Goal: Check status: Check status

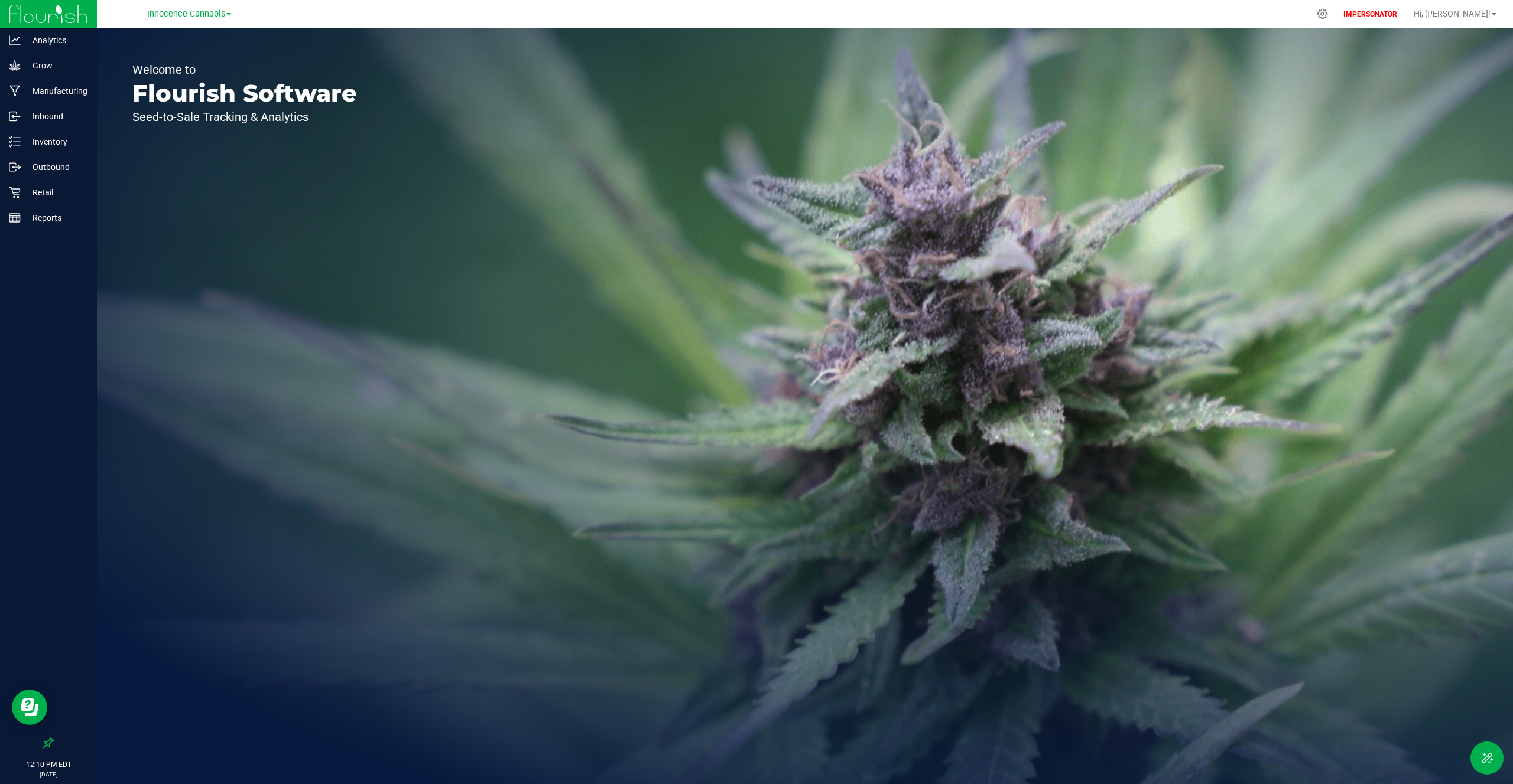
click at [202, 19] on span "Innocence Cannabis" at bounding box center [186, 14] width 78 height 11
click at [185, 52] on link "Innocence Cannabis Retail" at bounding box center [189, 58] width 172 height 16
click at [50, 166] on p "Retail" at bounding box center [56, 167] width 71 height 15
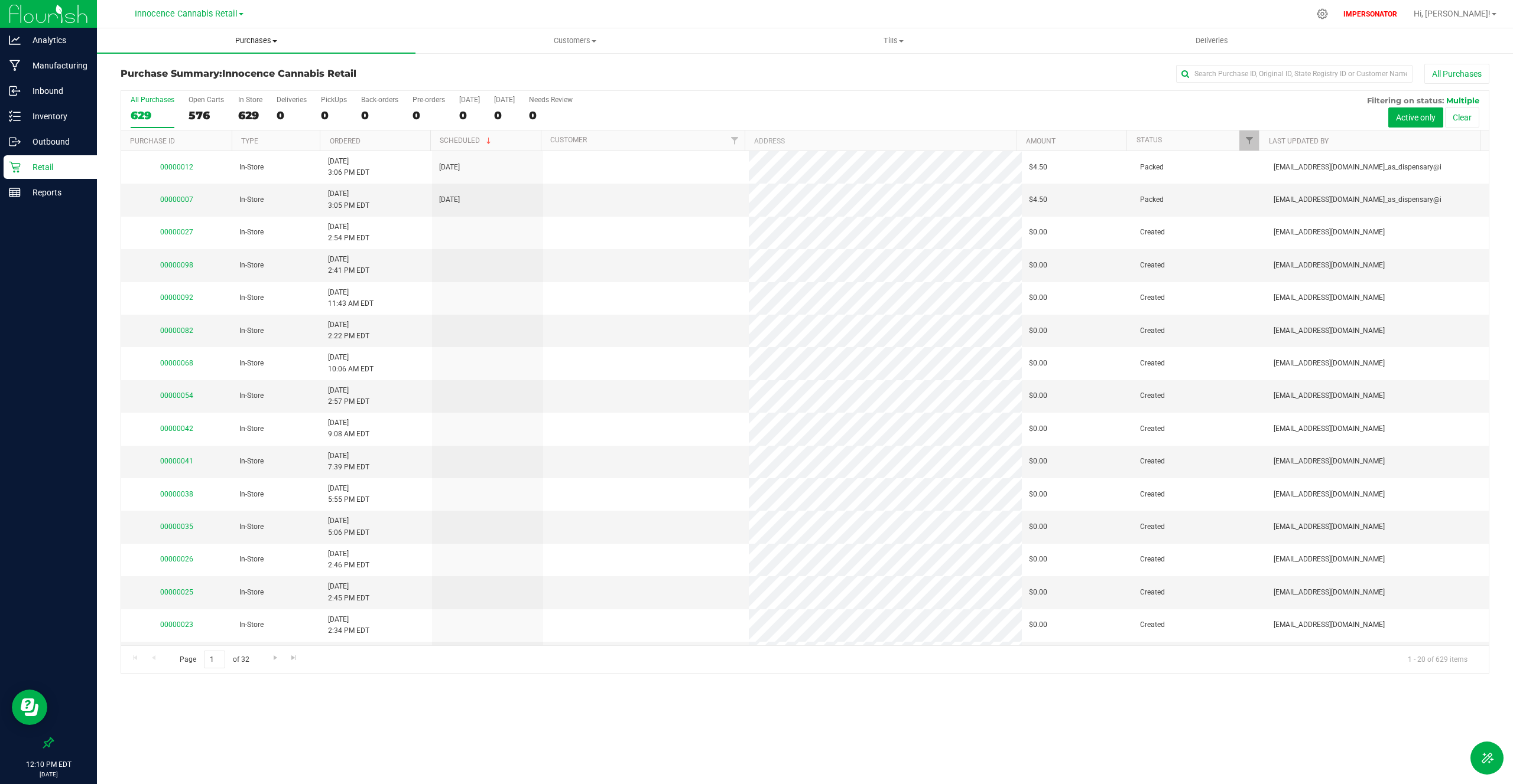
click at [262, 38] on span "Purchases" at bounding box center [256, 40] width 319 height 11
click at [177, 99] on span "All purchases" at bounding box center [139, 100] width 84 height 10
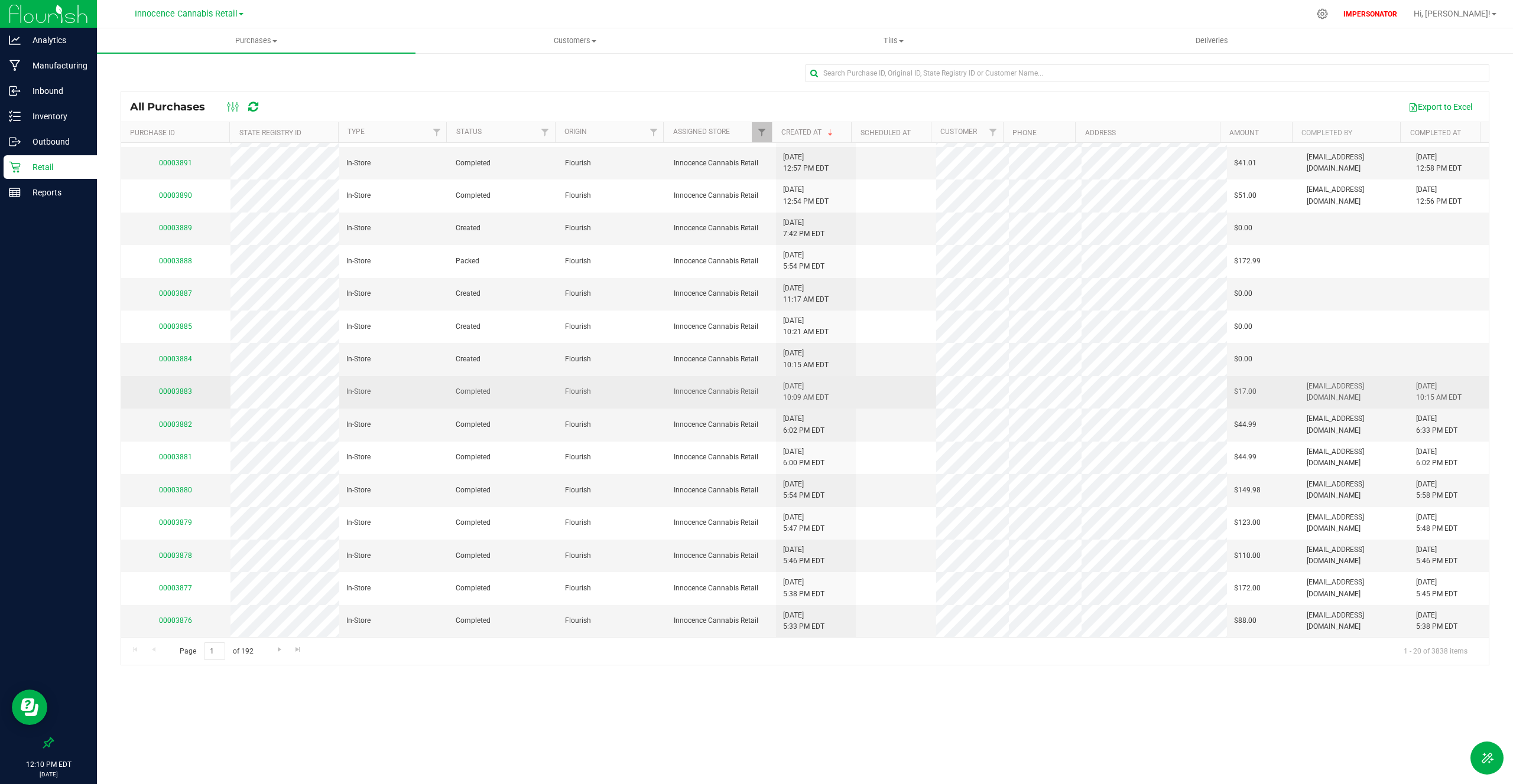
scroll to position [55, 0]
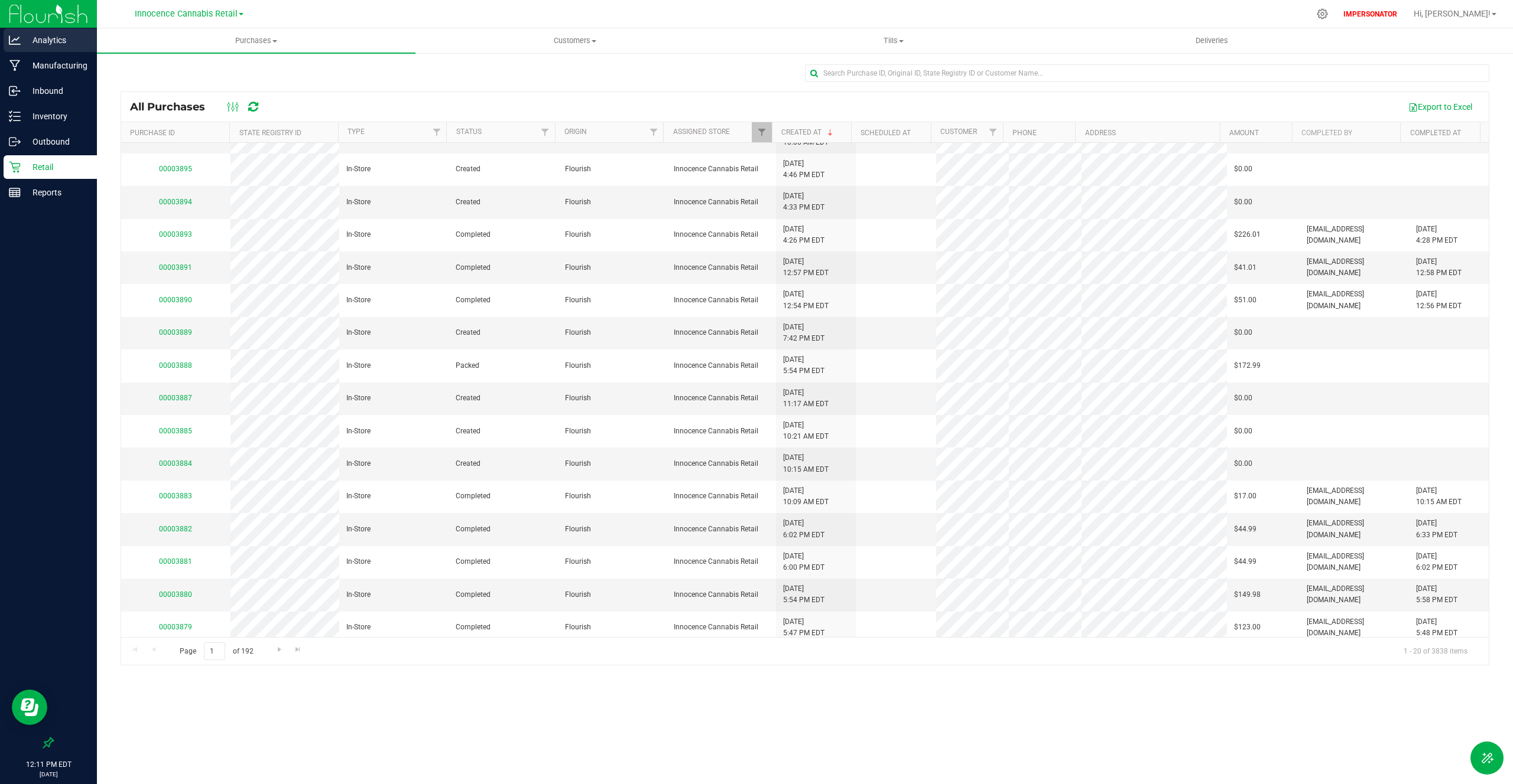
click at [50, 46] on p "Analytics" at bounding box center [56, 40] width 71 height 15
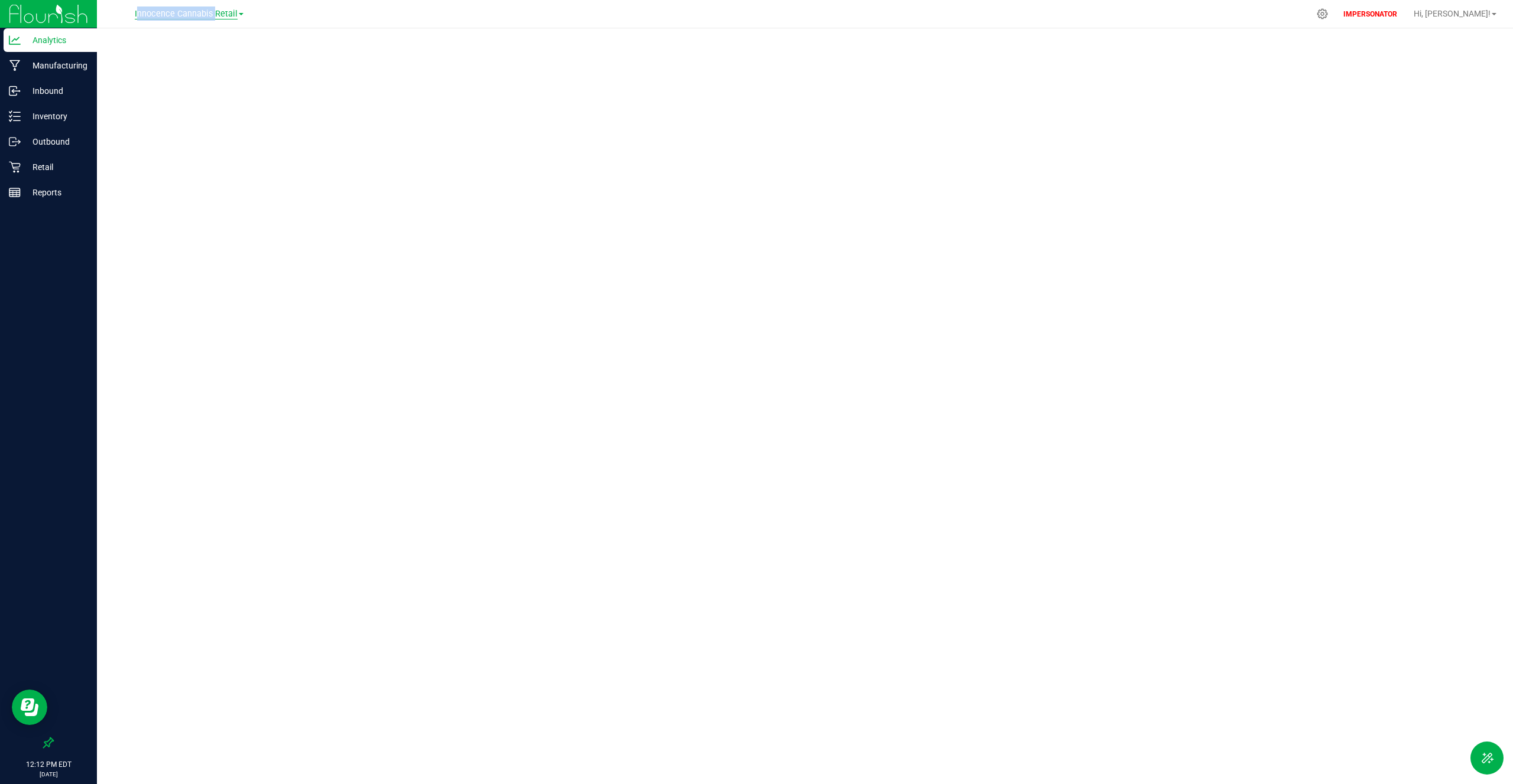
drag, startPoint x: 126, startPoint y: 19, endPoint x: 208, endPoint y: 19, distance: 82.0
click at [209, 19] on div "Innocence Cannabis Retail Innocence Cannabis Innocence Cannabis Retail" at bounding box center [189, 14] width 172 height 19
copy span "Innocence Cannabi"
click at [62, 123] on p "Inventory" at bounding box center [56, 116] width 71 height 15
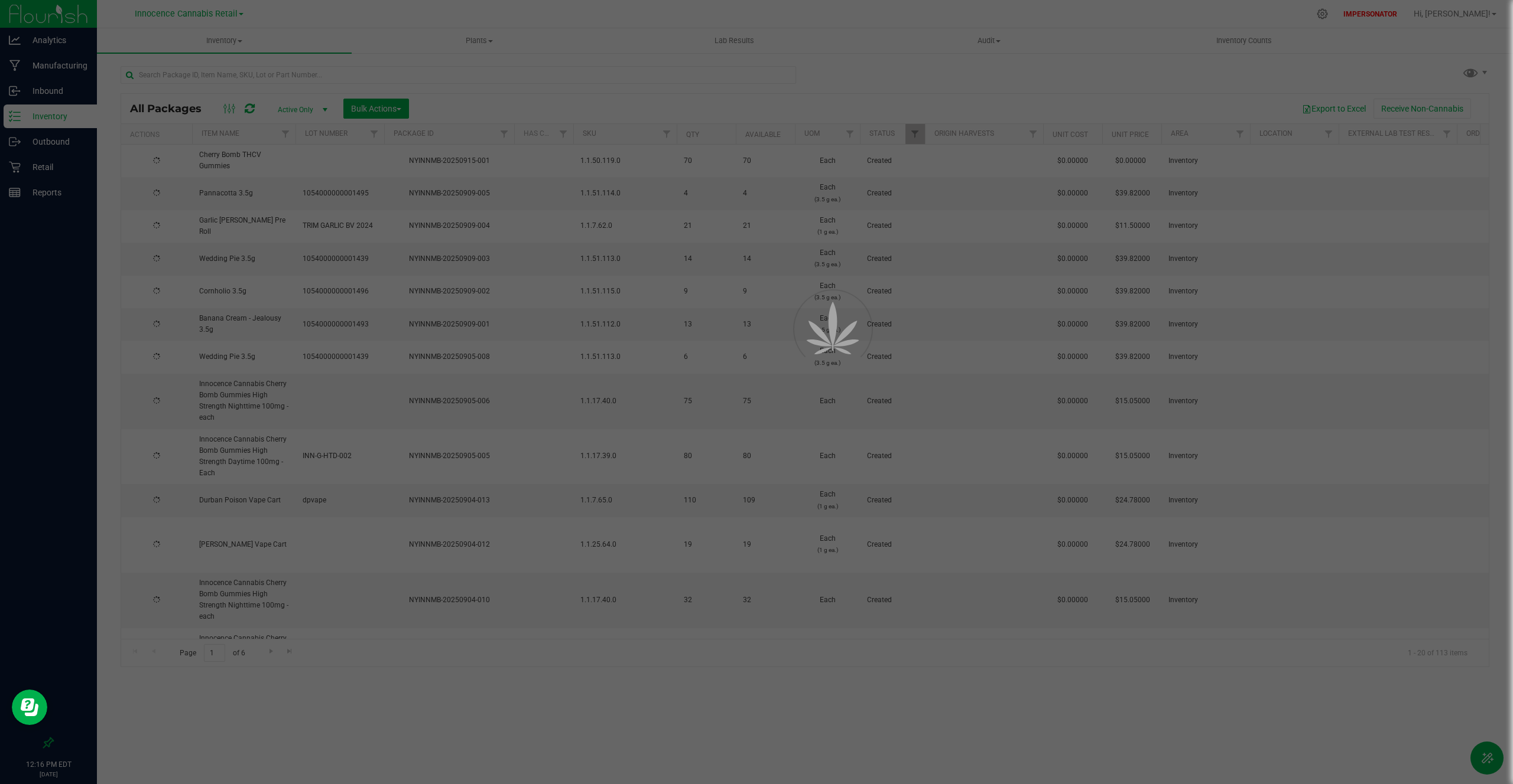
drag, startPoint x: 72, startPoint y: 111, endPoint x: 182, endPoint y: 15, distance: 146.0
click at [191, 13] on div at bounding box center [756, 392] width 1513 height 784
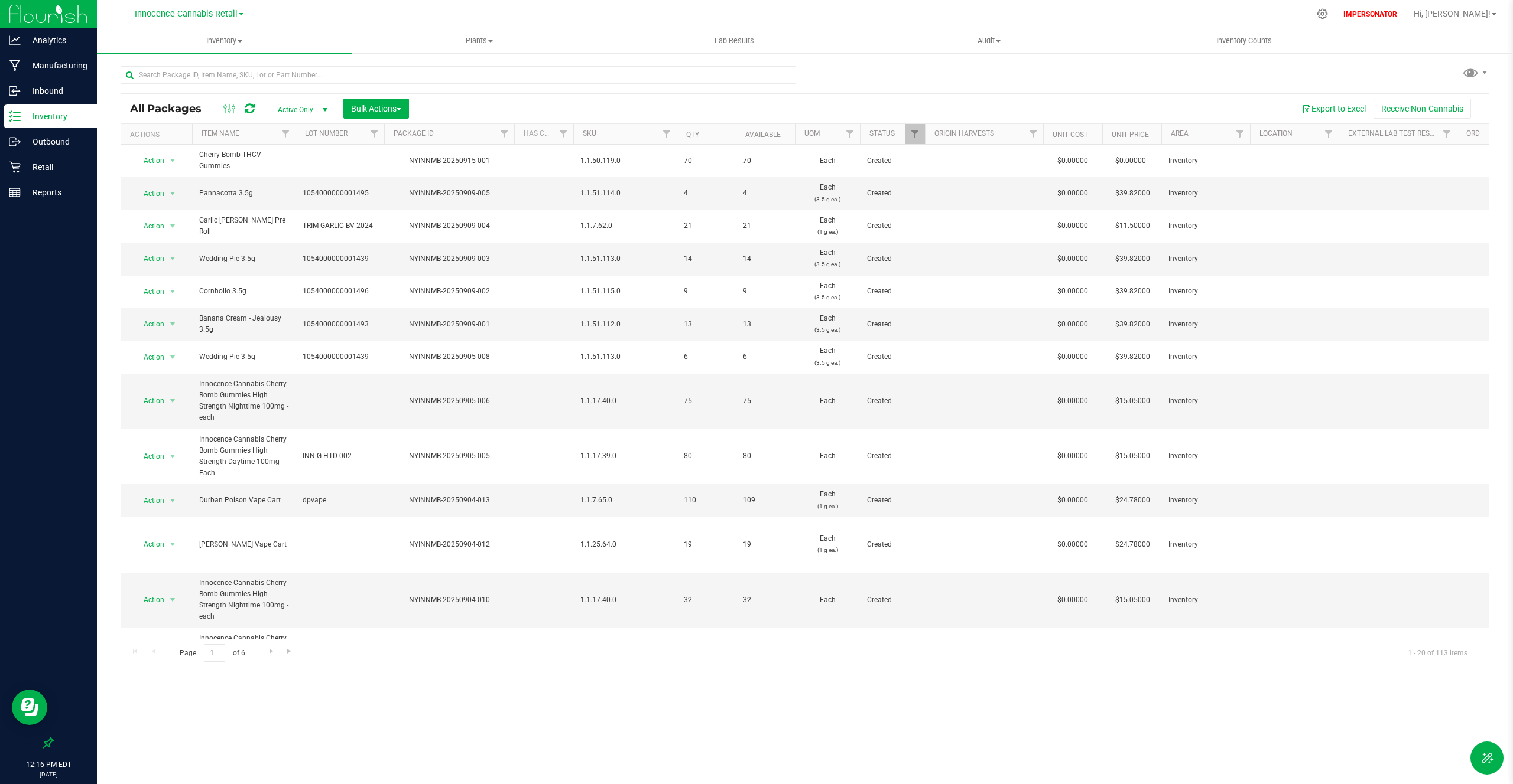
click at [179, 16] on span "Innocence Cannabis Retail" at bounding box center [186, 14] width 103 height 11
click at [168, 42] on link "Innocence Cannabis" at bounding box center [189, 41] width 172 height 16
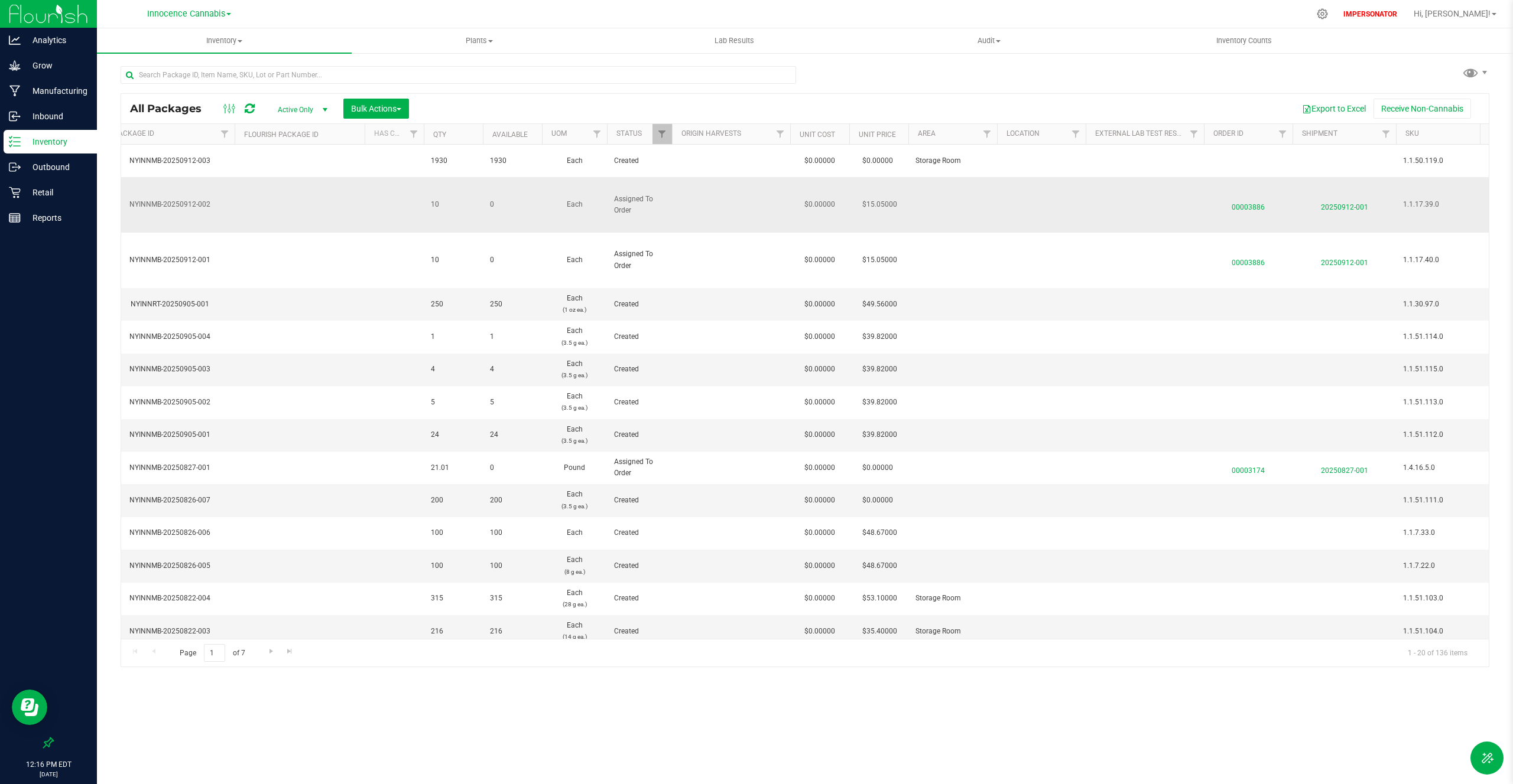
click at [1249, 208] on span "00003886" at bounding box center [1248, 205] width 74 height 18
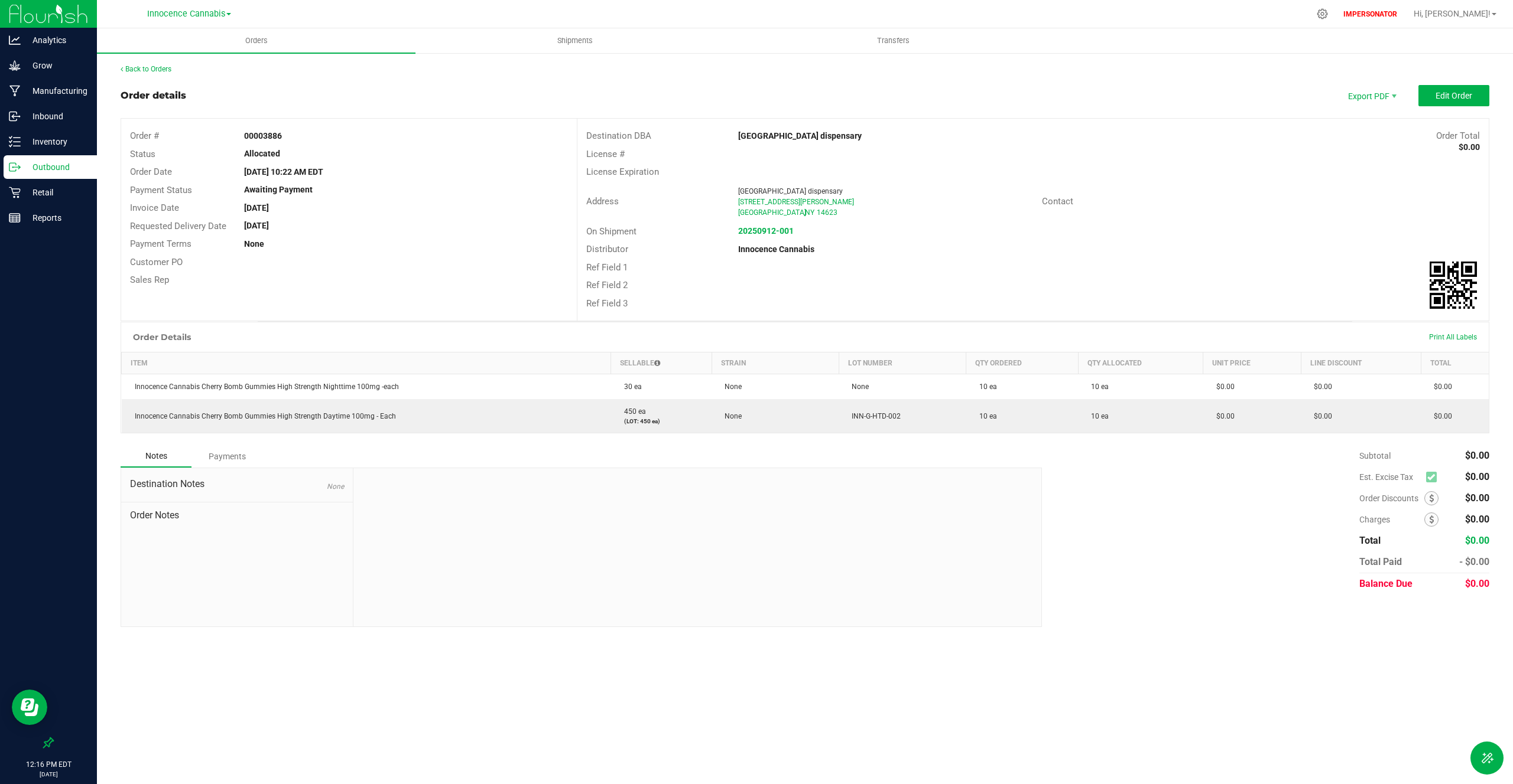
click at [140, 74] on div "Back to Orders" at bounding box center [804, 68] width 1368 height 11
click at [153, 66] on link "Back to Orders" at bounding box center [146, 68] width 51 height 8
